Goal: Navigation & Orientation: Find specific page/section

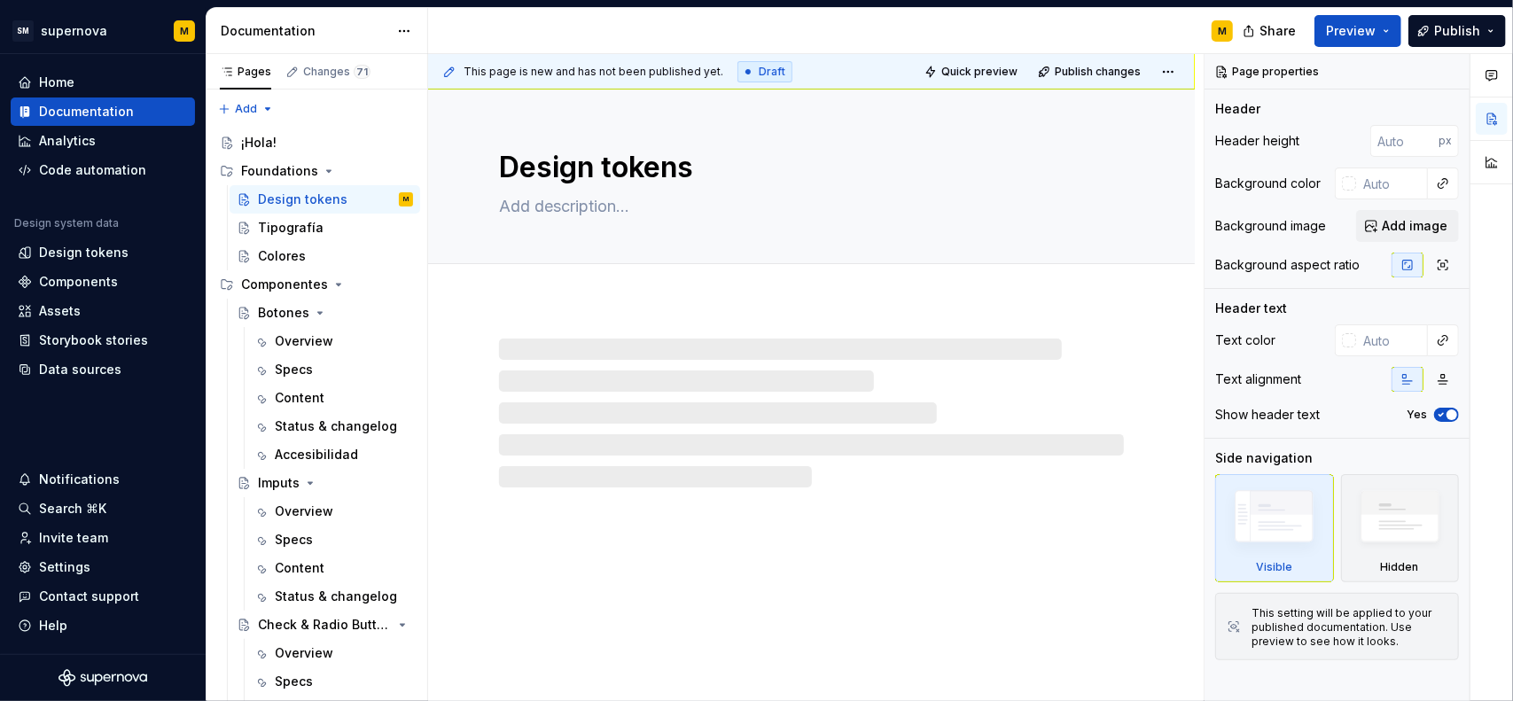
type textarea "*"
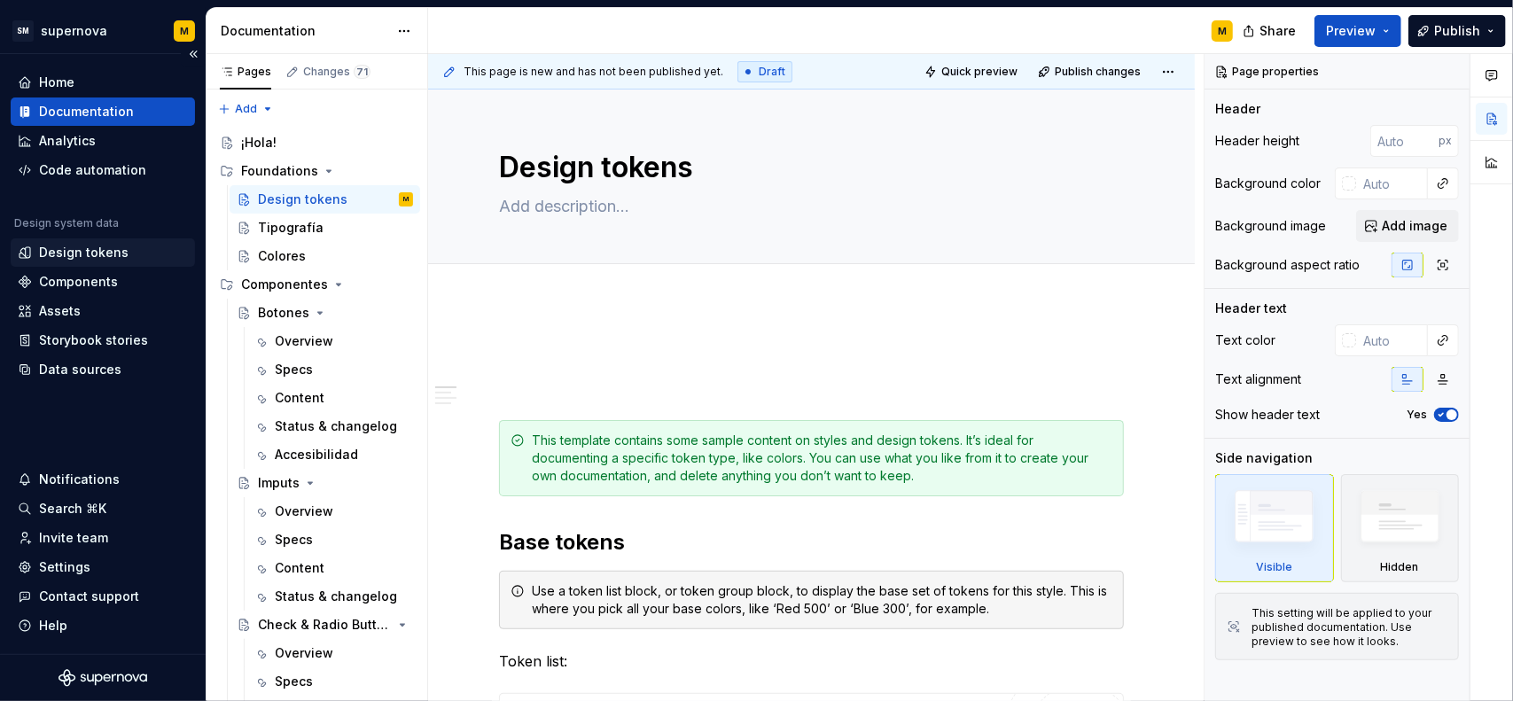
click at [101, 258] on div "Design tokens" at bounding box center [84, 253] width 90 height 18
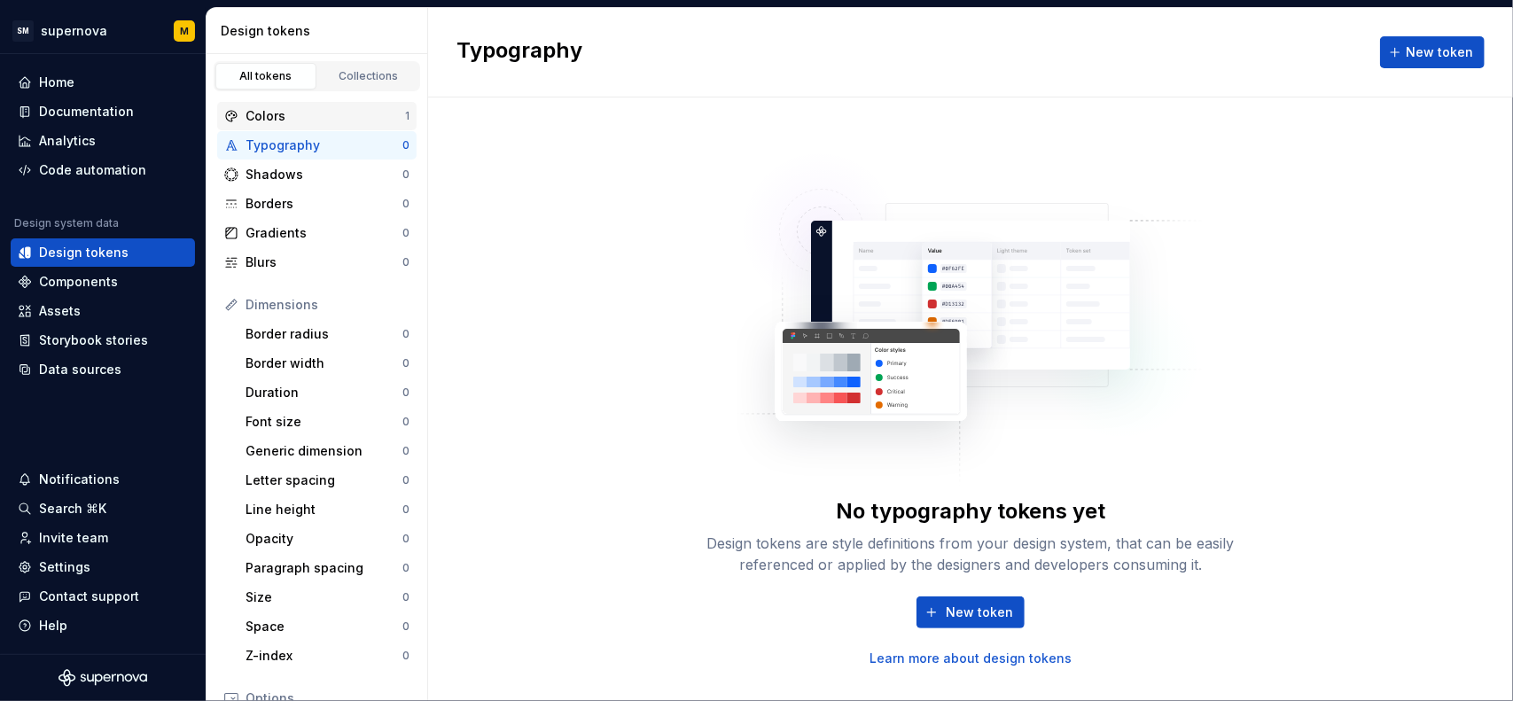
click at [370, 111] on div "Colors" at bounding box center [326, 116] width 160 height 18
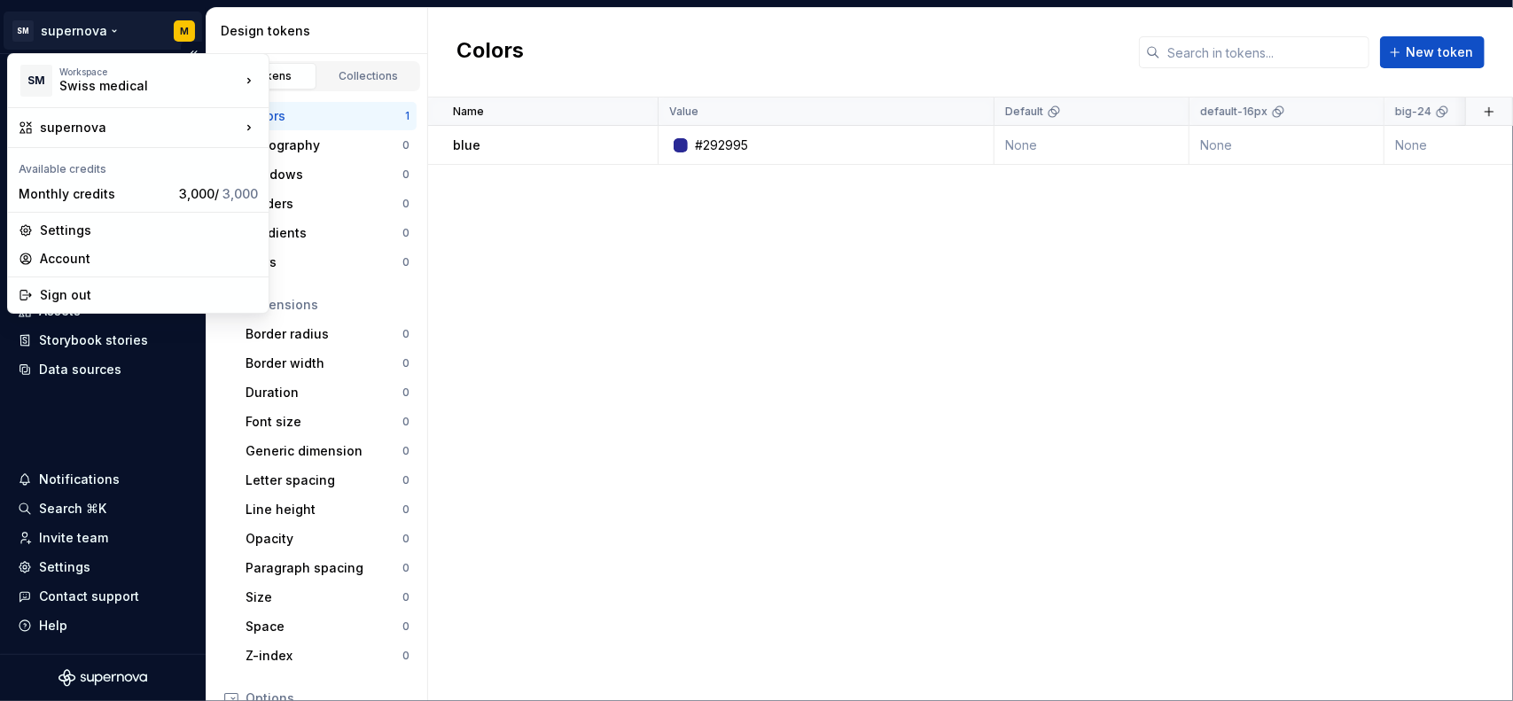
click at [113, 30] on html "SM supernova M Home Documentation Analytics Code automation Design system data …" at bounding box center [756, 350] width 1513 height 701
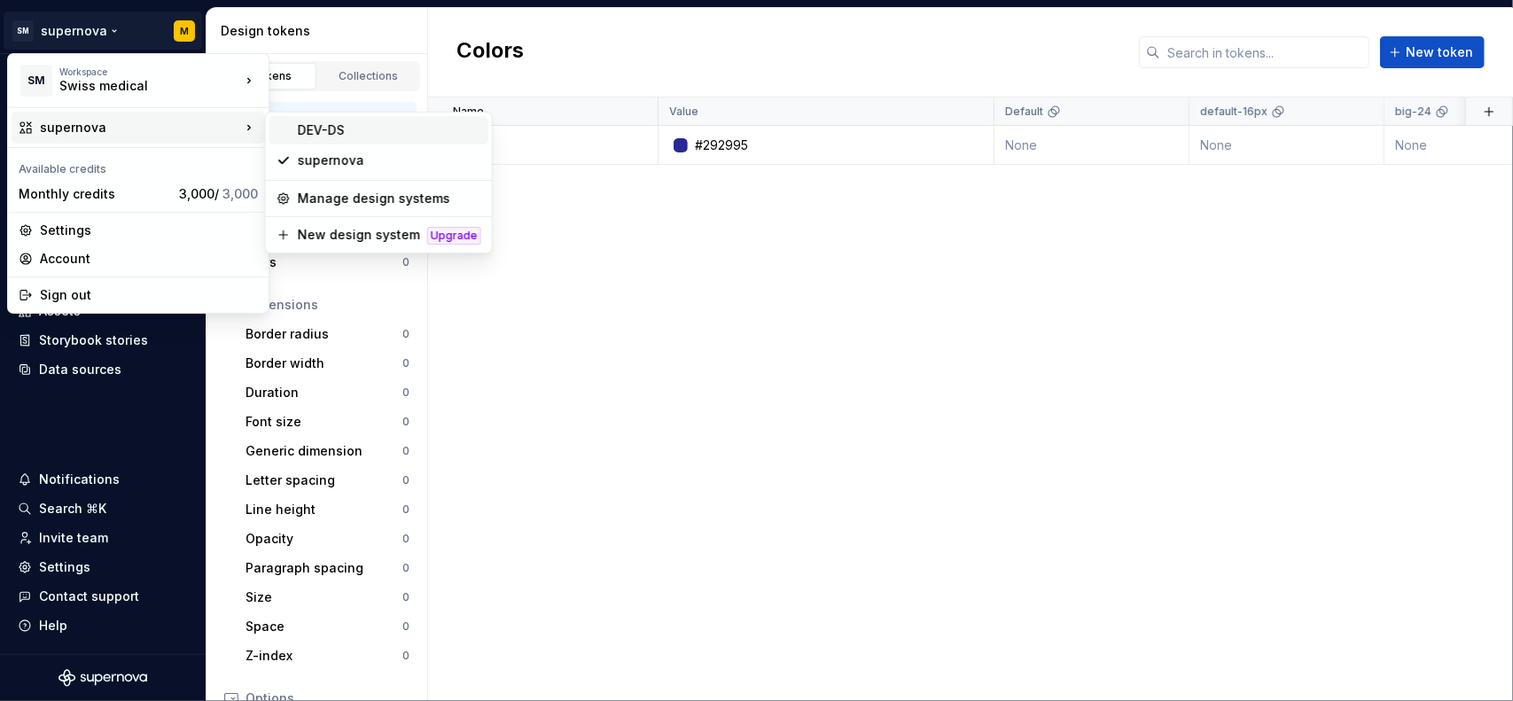
click at [326, 134] on div "DEV-DS" at bounding box center [389, 130] width 183 height 18
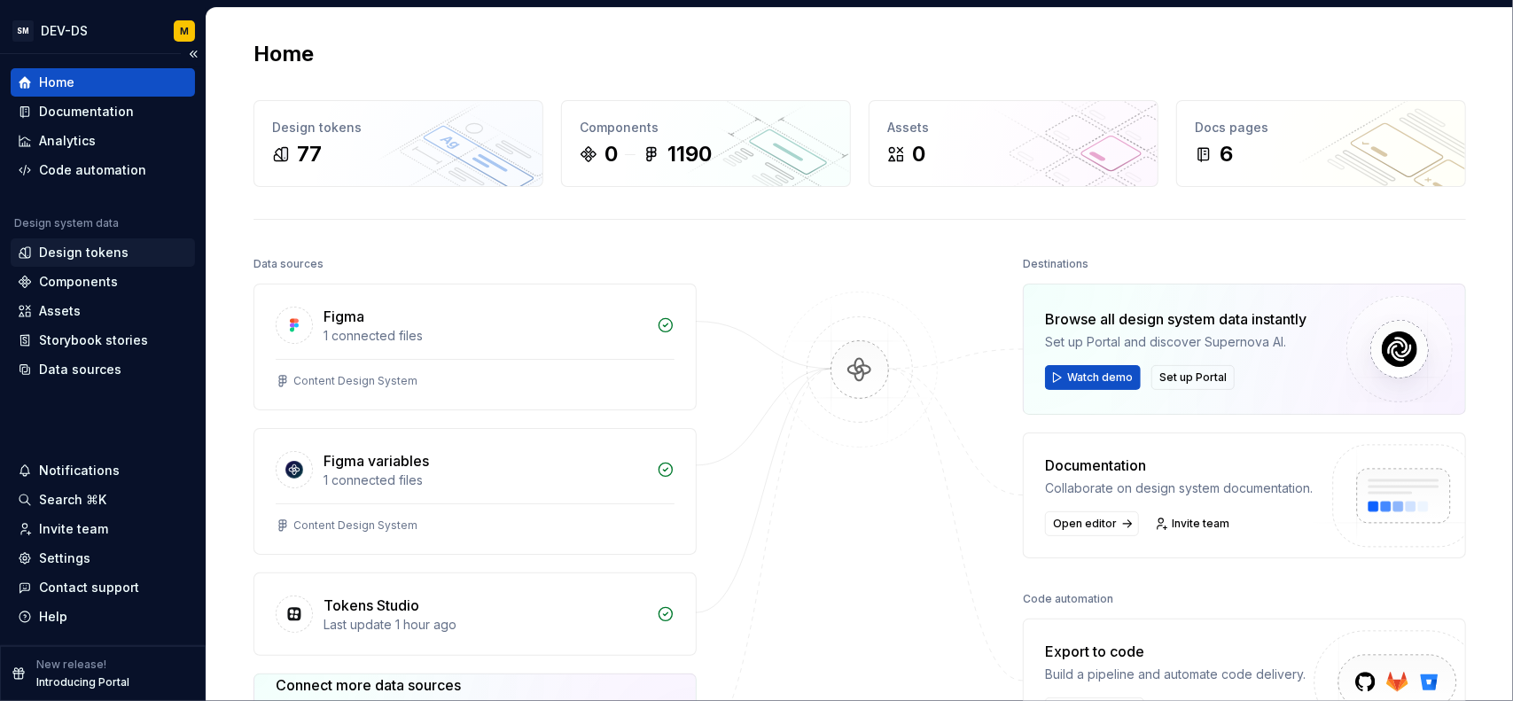
click at [137, 249] on div "Design tokens" at bounding box center [103, 253] width 170 height 18
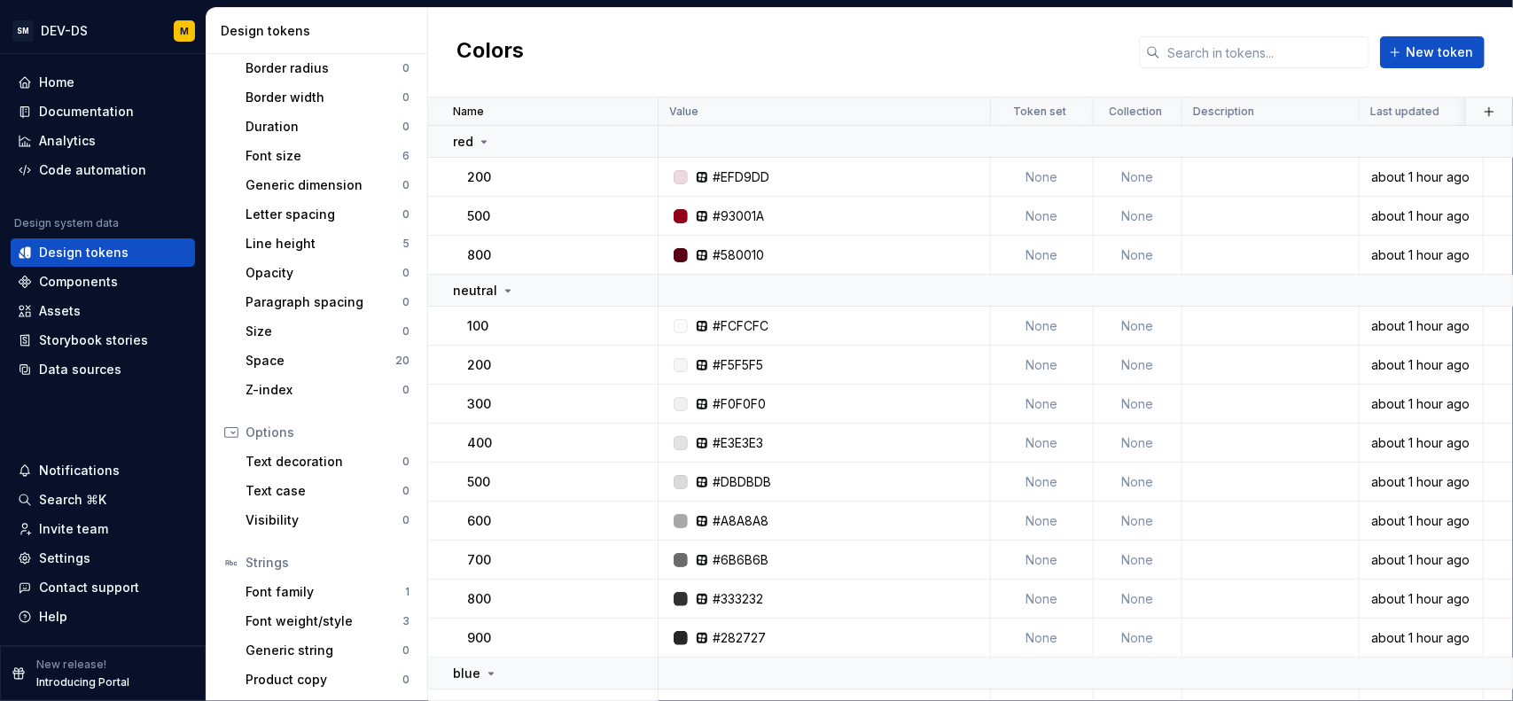
scroll to position [268, 0]
click at [298, 357] on div "Space" at bounding box center [321, 359] width 150 height 18
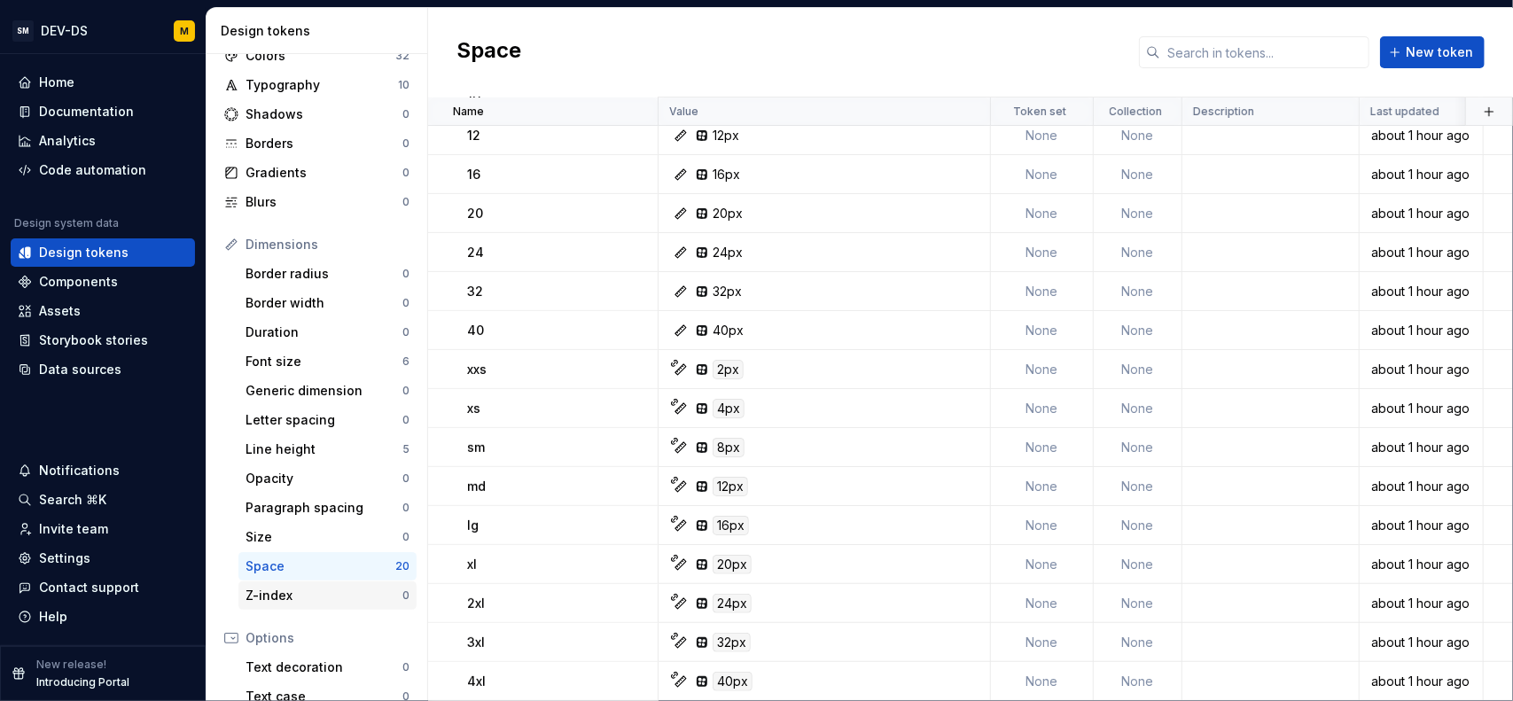
scroll to position [89, 0]
